Goal: Transaction & Acquisition: Purchase product/service

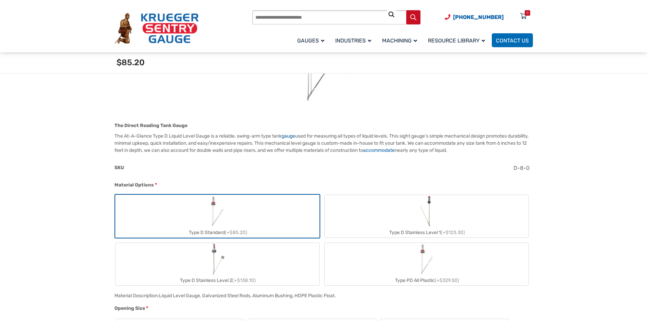
scroll to position [170, 0]
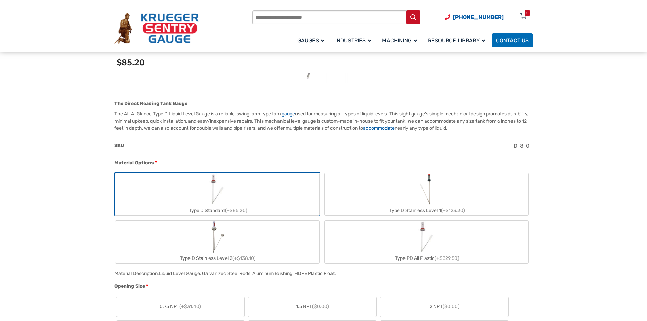
click at [214, 205] on img "Type D Standard" at bounding box center [217, 189] width 33 height 33
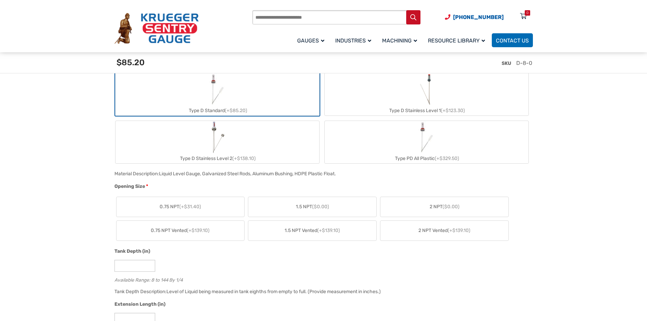
scroll to position [306, 0]
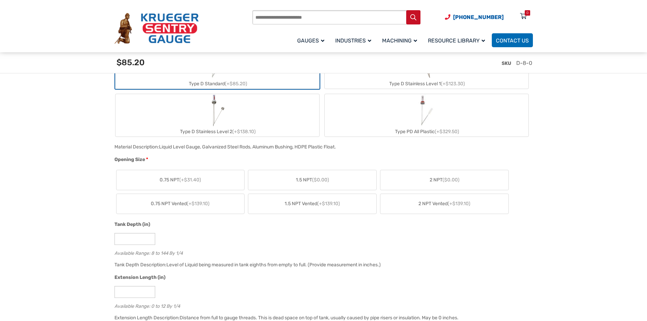
click at [438, 183] on span "2 NPT ($0.00)" at bounding box center [445, 179] width 30 height 7
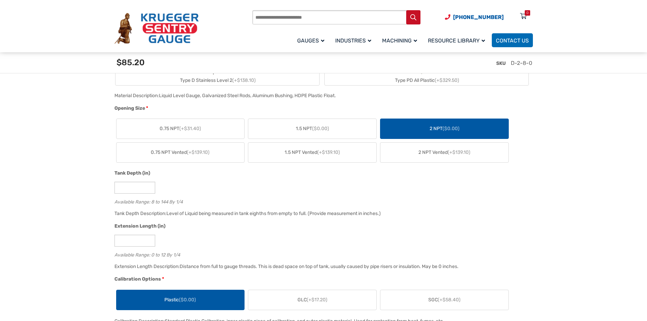
scroll to position [374, 0]
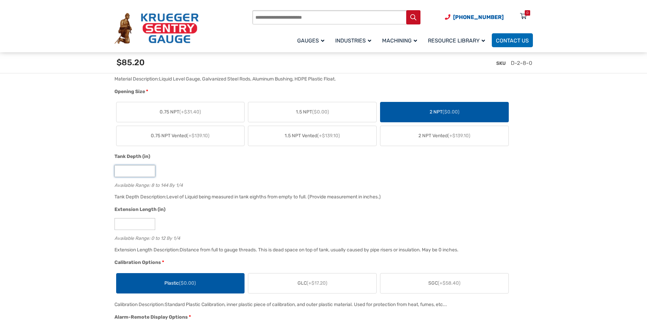
click at [151, 175] on input "*" at bounding box center [134, 171] width 41 height 12
click at [231, 177] on div "*" at bounding box center [321, 171] width 415 height 12
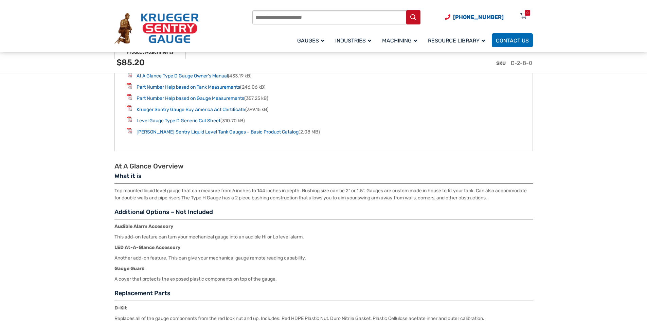
scroll to position [951, 0]
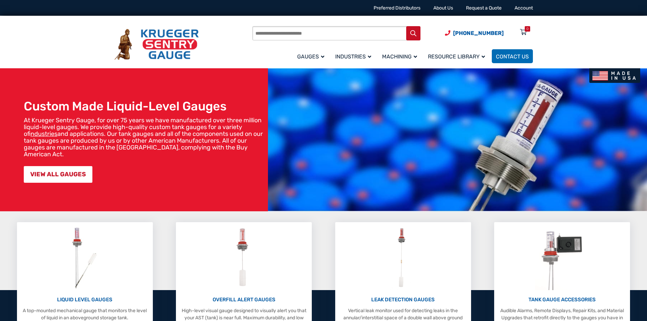
click at [363, 32] on input "Products search" at bounding box center [336, 33] width 168 height 14
type input "********"
click at [406, 26] on button "Search" at bounding box center [413, 33] width 14 height 14
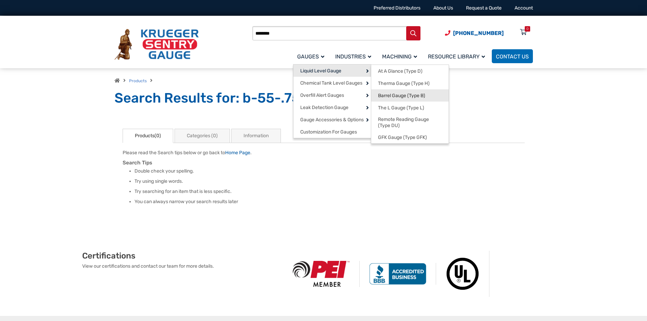
click at [397, 95] on span "Barrel Gauge (Type B)" at bounding box center [401, 96] width 47 height 6
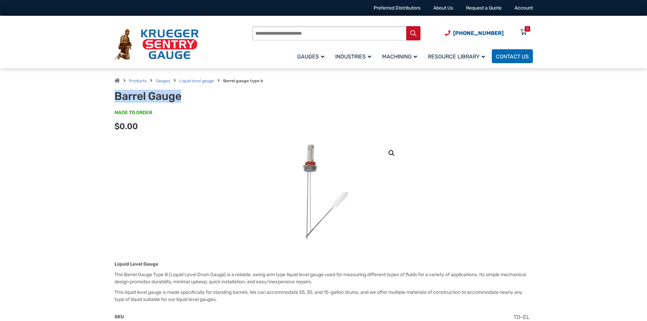
drag, startPoint x: 181, startPoint y: 96, endPoint x: 112, endPoint y: 96, distance: 69.0
click at [112, 96] on div "Products Gauges Liquid level gauge Barrel gauge type b Barrel Gauge MADE TO ORD…" at bounding box center [323, 104] width 435 height 73
copy h1 "Barrel Gauge"
